Goal: Task Accomplishment & Management: Manage account settings

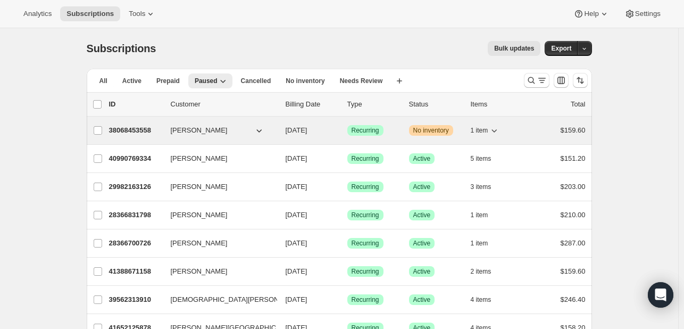
click at [432, 132] on span "No inventory" at bounding box center [431, 130] width 36 height 9
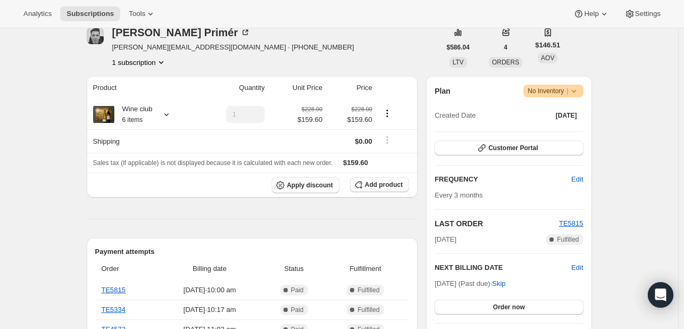
scroll to position [160, 0]
